Goal: Transaction & Acquisition: Purchase product/service

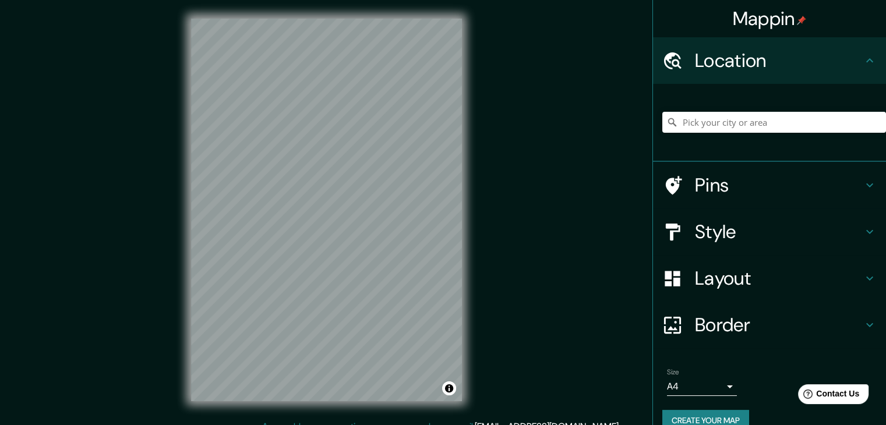
click at [709, 177] on h4 "Pins" at bounding box center [779, 185] width 168 height 23
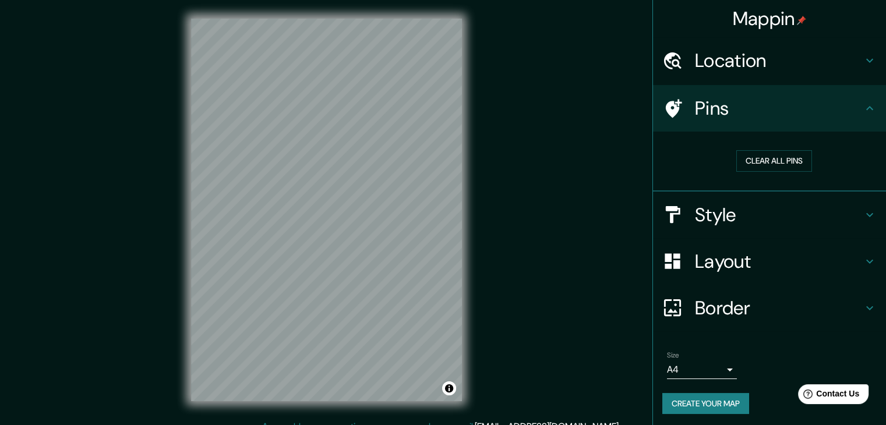
click at [760, 64] on h4 "Location" at bounding box center [779, 60] width 168 height 23
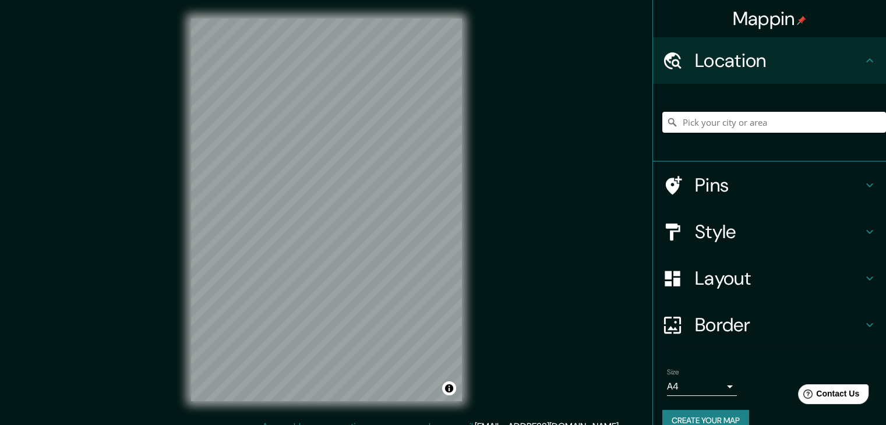
click at [702, 127] on input "Pick your city or area" at bounding box center [774, 122] width 224 height 21
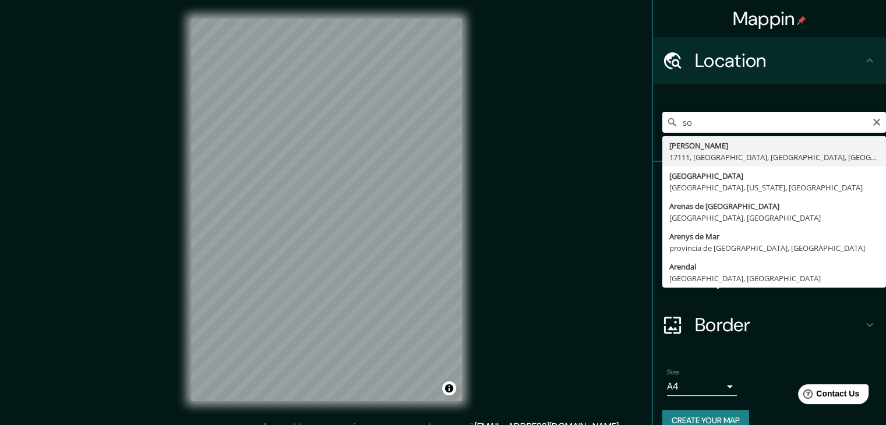
type input "s"
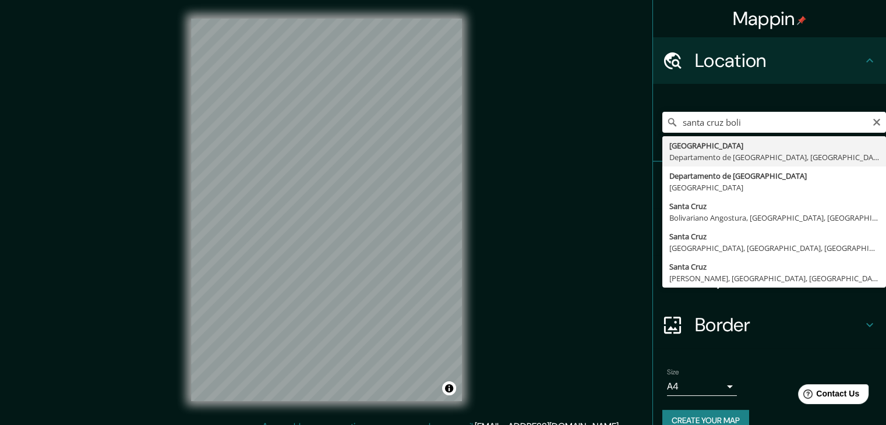
type input "[GEOGRAPHIC_DATA], [GEOGRAPHIC_DATA], [GEOGRAPHIC_DATA]"
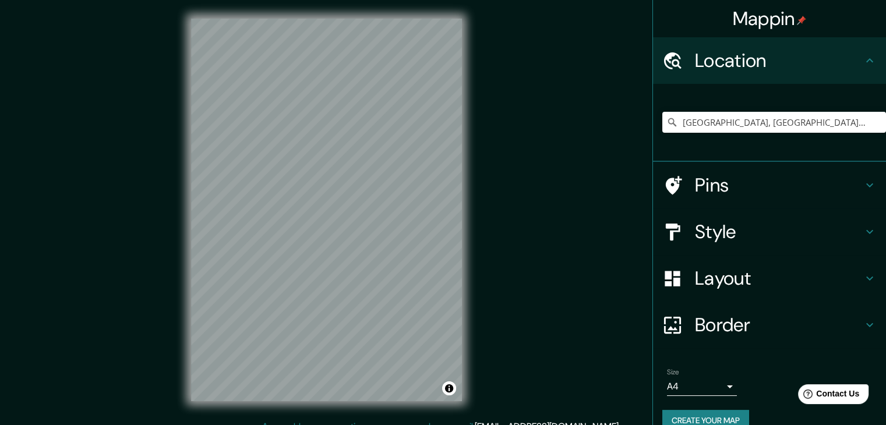
click at [716, 233] on h4 "Style" at bounding box center [779, 231] width 168 height 23
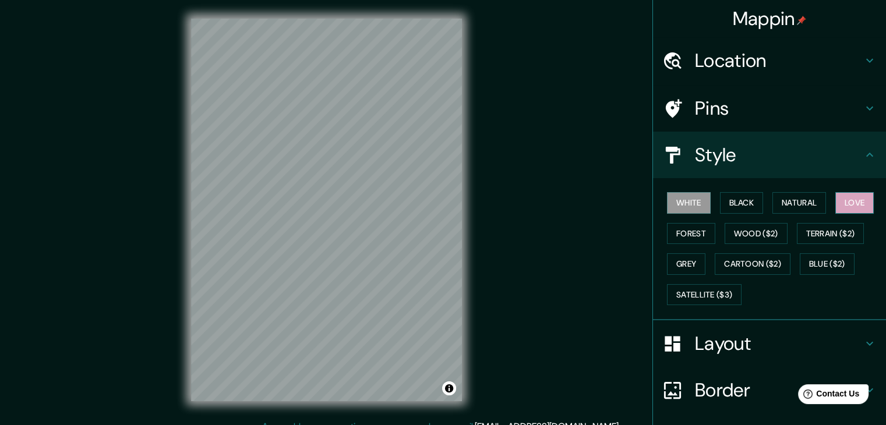
click at [862, 202] on button "Love" at bounding box center [855, 203] width 38 height 22
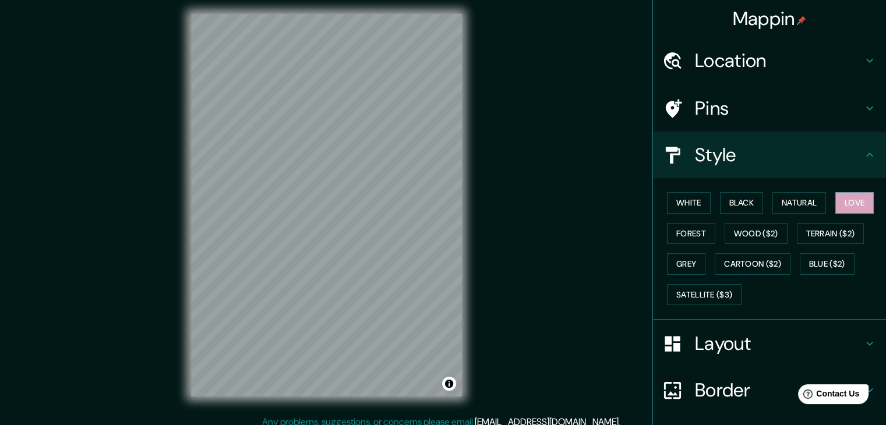
scroll to position [9, 0]
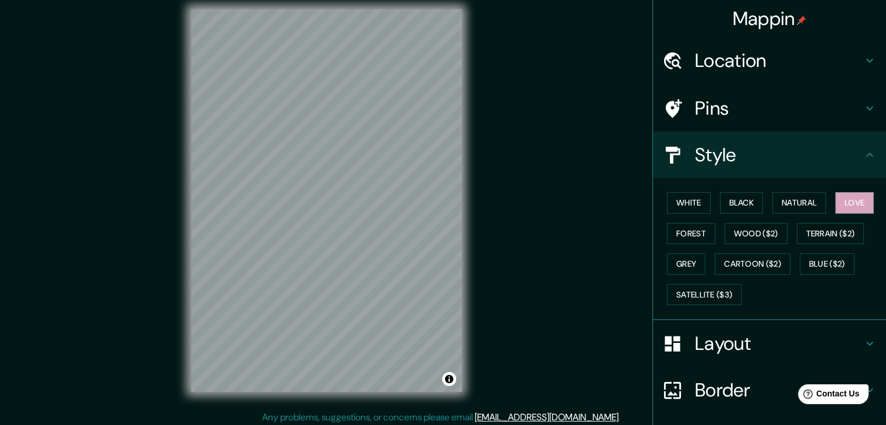
click at [182, 416] on html "Mappin Location [GEOGRAPHIC_DATA], [GEOGRAPHIC_DATA], [GEOGRAPHIC_DATA] Pins St…" at bounding box center [443, 203] width 886 height 425
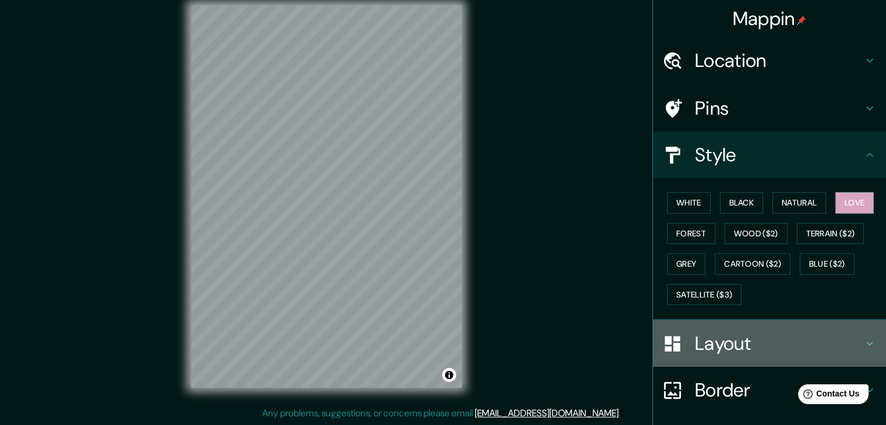
click at [809, 334] on h4 "Layout" at bounding box center [779, 343] width 168 height 23
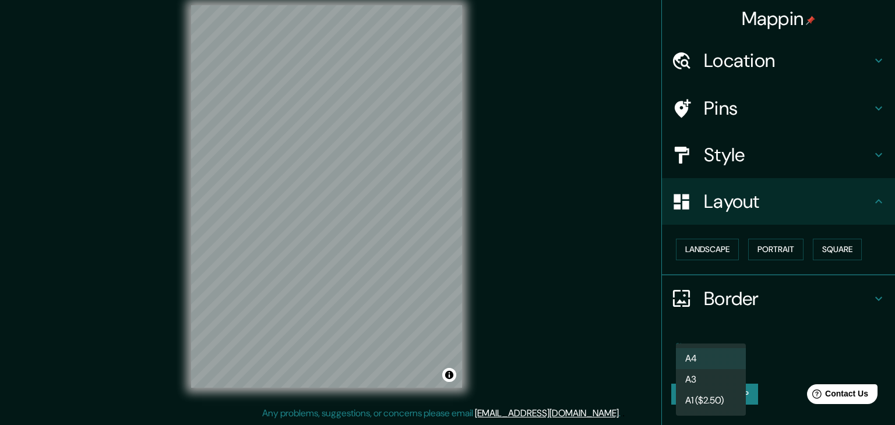
click at [699, 362] on body "Mappin Location [GEOGRAPHIC_DATA], [GEOGRAPHIC_DATA], [GEOGRAPHIC_DATA] Pins St…" at bounding box center [447, 199] width 895 height 425
click at [703, 381] on li "A3" at bounding box center [711, 379] width 70 height 21
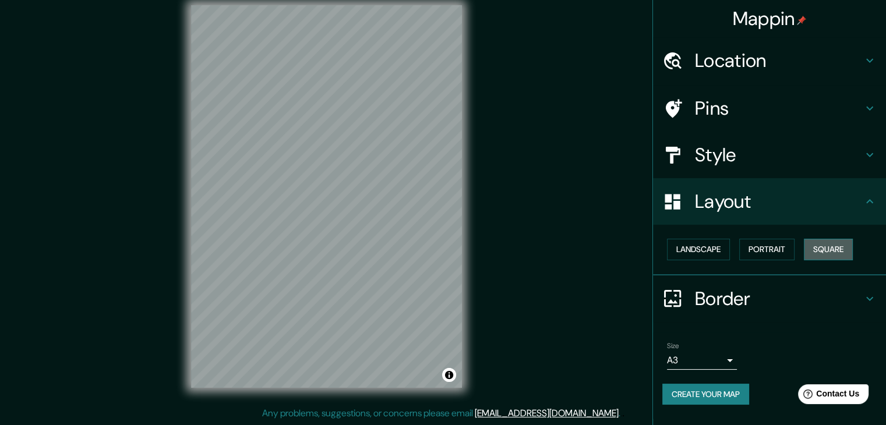
click at [847, 250] on button "Square" at bounding box center [828, 250] width 49 height 22
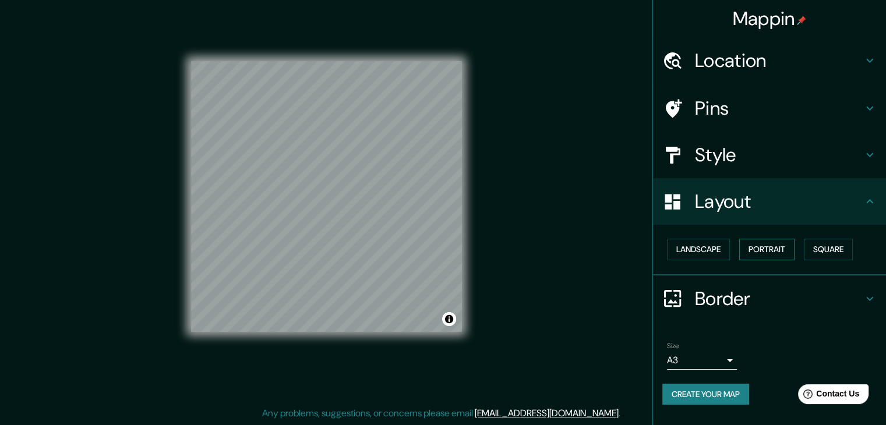
click at [780, 252] on button "Portrait" at bounding box center [766, 250] width 55 height 22
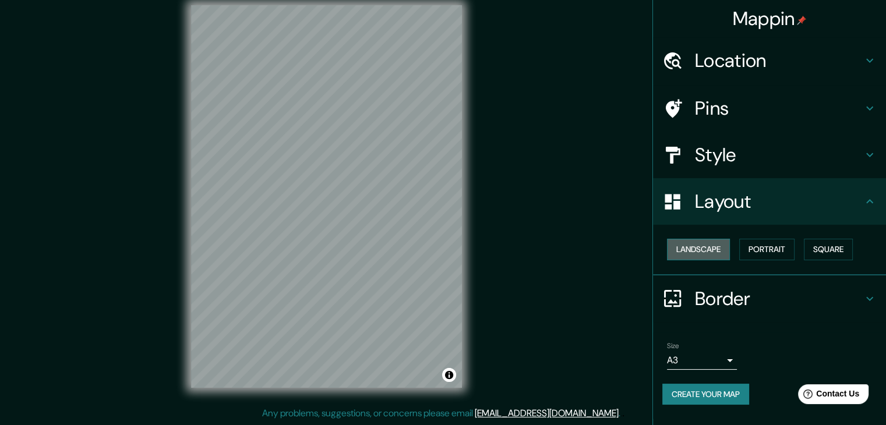
click at [703, 253] on button "Landscape" at bounding box center [698, 250] width 63 height 22
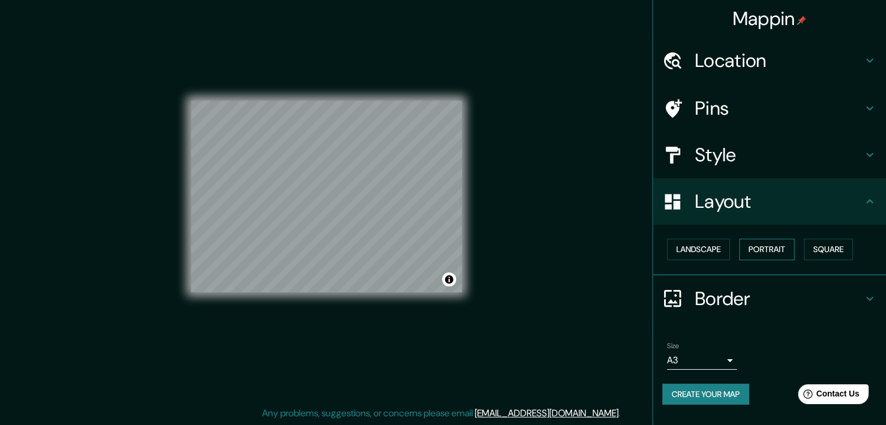
click at [781, 255] on button "Portrait" at bounding box center [766, 250] width 55 height 22
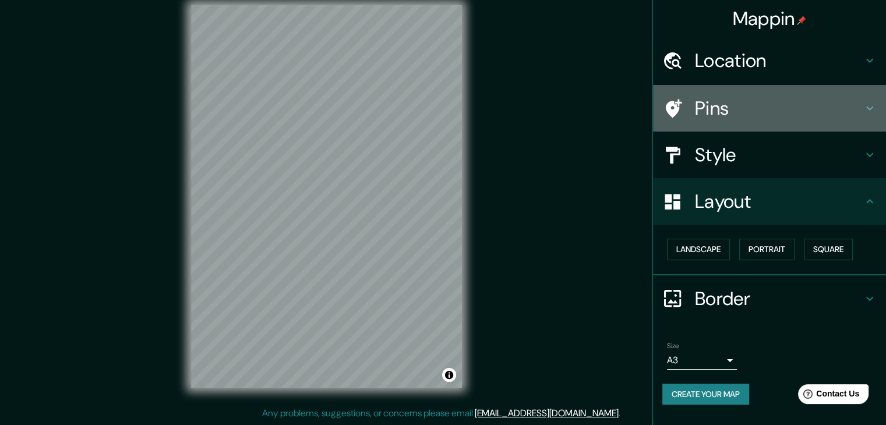
click at [728, 107] on h4 "Pins" at bounding box center [779, 108] width 168 height 23
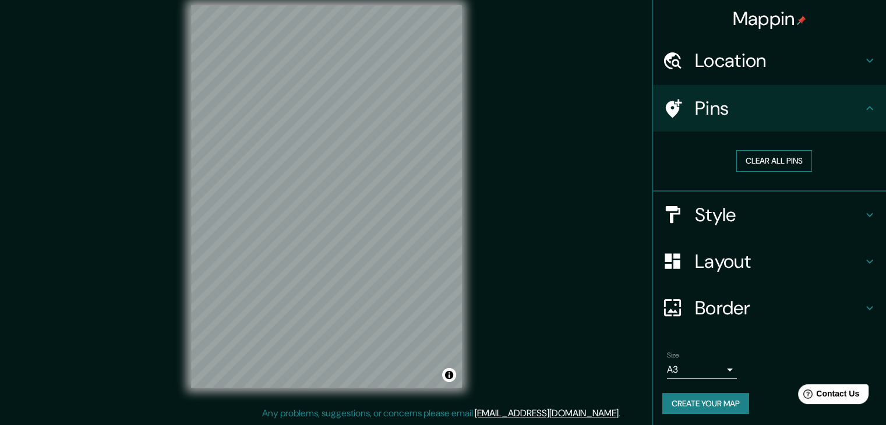
click at [756, 156] on button "Clear all pins" at bounding box center [774, 161] width 76 height 22
click at [750, 157] on button "Clear all pins" at bounding box center [774, 161] width 76 height 22
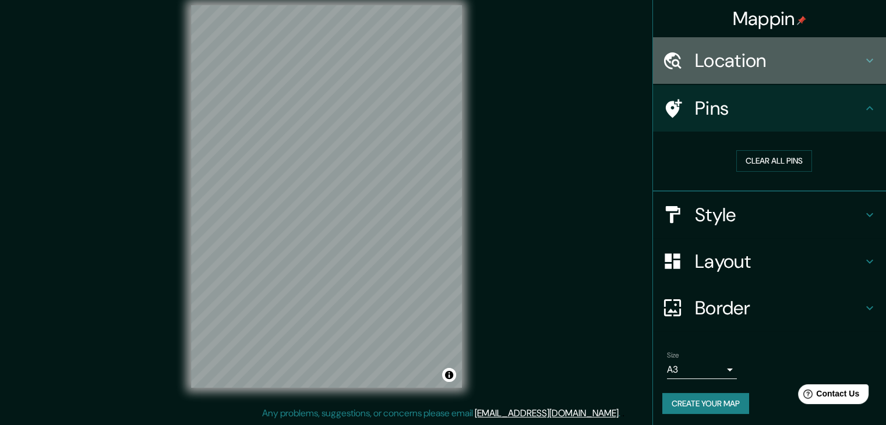
click at [696, 52] on h4 "Location" at bounding box center [779, 60] width 168 height 23
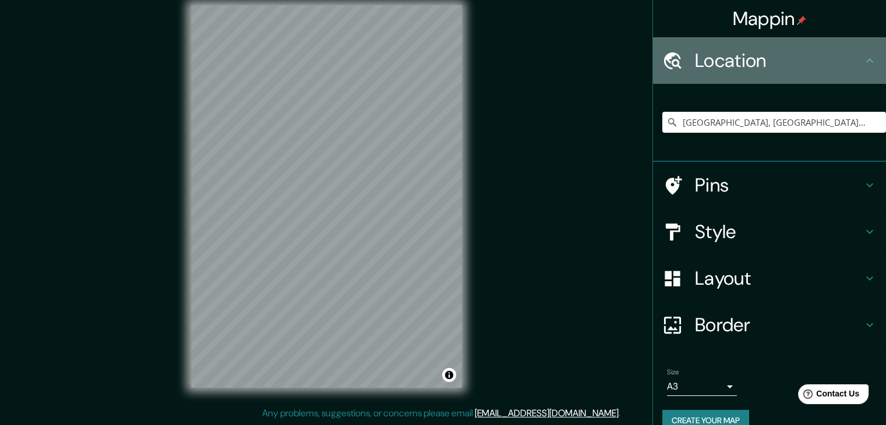
click at [696, 52] on h4 "Location" at bounding box center [779, 60] width 168 height 23
